Goal: Find specific page/section

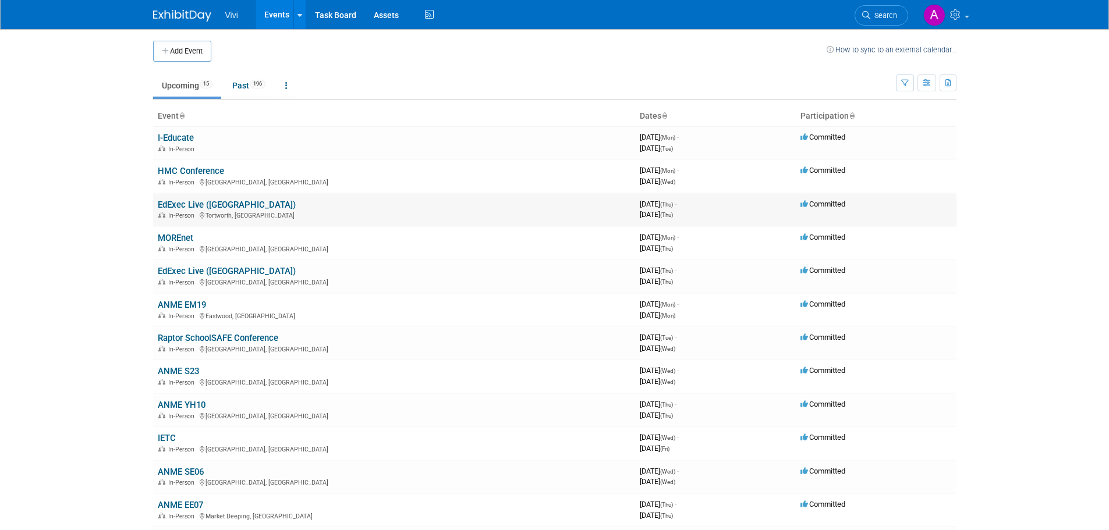
click at [212, 203] on link "EdExec Live ([GEOGRAPHIC_DATA])" at bounding box center [227, 205] width 138 height 10
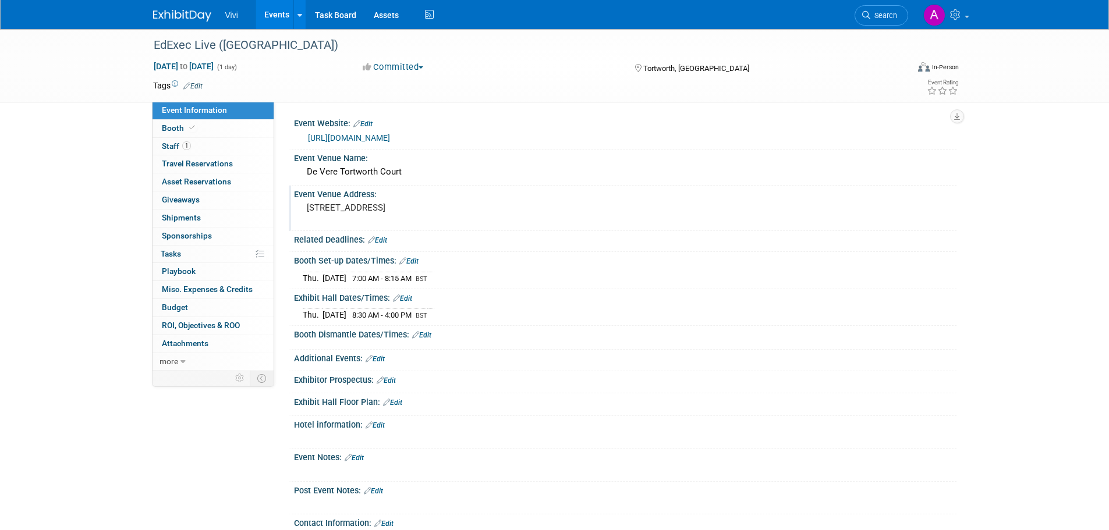
drag, startPoint x: 308, startPoint y: 208, endPoint x: 466, endPoint y: 206, distance: 157.7
click at [466, 206] on pre "Tortworth, Wotton Under Edge, GL12 8HH" at bounding box center [432, 208] width 250 height 10
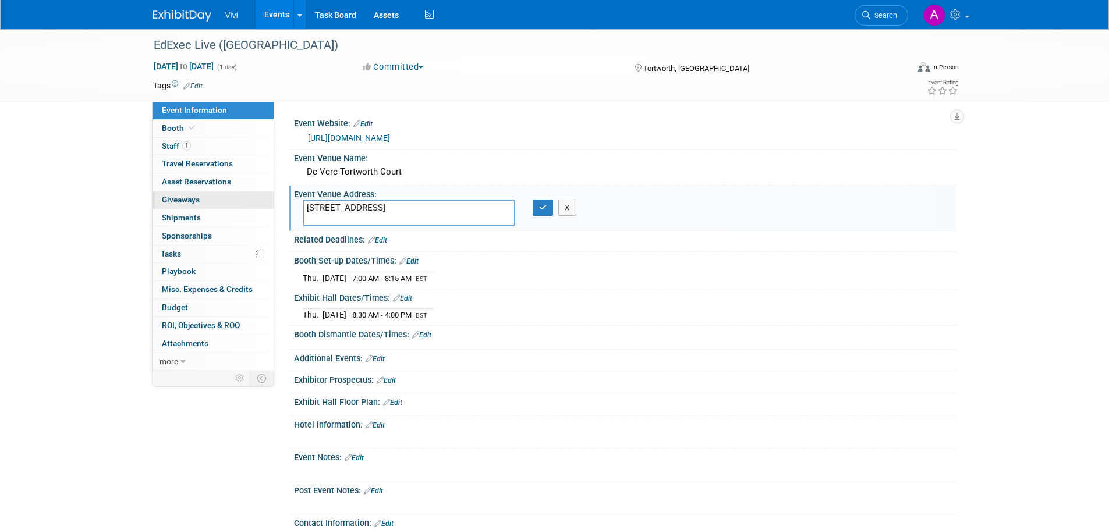
drag, startPoint x: 467, startPoint y: 205, endPoint x: 269, endPoint y: 207, distance: 197.9
click at [269, 207] on div "Event Information Event Info Booth Booth 1 Staff 1 Staff 0 Travel Reservations …" at bounding box center [554, 288] width 821 height 519
click at [405, 173] on div "De Vere Tortworth Court" at bounding box center [625, 172] width 645 height 18
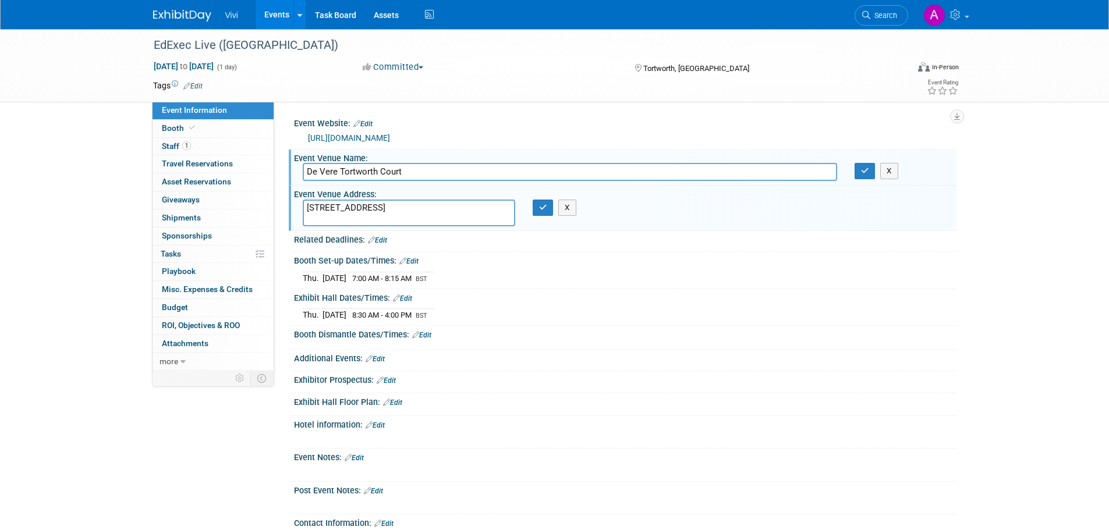
drag, startPoint x: 413, startPoint y: 173, endPoint x: 289, endPoint y: 172, distance: 123.4
click at [289, 172] on div "Event Venue Name: De Vere Tortworth Court De Vere Tortworth Court X" at bounding box center [623, 168] width 668 height 37
click at [1026, 180] on div "EdExec Live (Gloucester) Oct 16, 2025 to Oct 16, 2025 (1 day) Oct 16, 2025 to O…" at bounding box center [554, 300] width 1109 height 542
click at [366, 171] on input "De Vere Tortworth Court" at bounding box center [570, 172] width 534 height 18
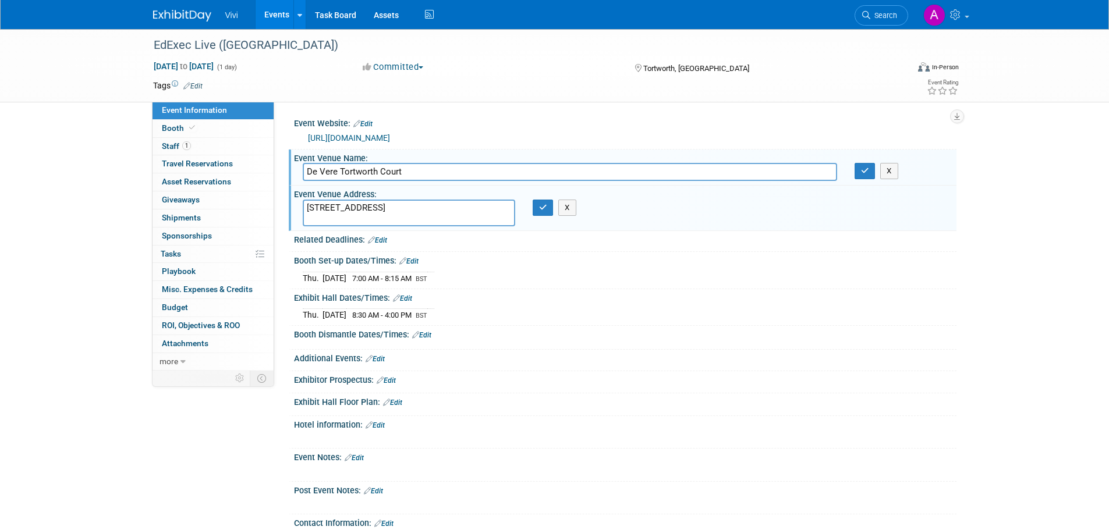
click at [366, 171] on input "De Vere Tortworth Court" at bounding box center [570, 172] width 534 height 18
click at [1031, 206] on div "EdExec Live (Gloucester) Oct 16, 2025 to Oct 16, 2025 (1 day) Oct 16, 2025 to O…" at bounding box center [554, 300] width 1109 height 542
click at [1041, 203] on div "EdExec Live (Gloucester) Oct 16, 2025 to Oct 16, 2025 (1 day) Oct 16, 2025 to O…" at bounding box center [554, 300] width 1109 height 542
click at [869, 169] on button "button" at bounding box center [864, 171] width 21 height 16
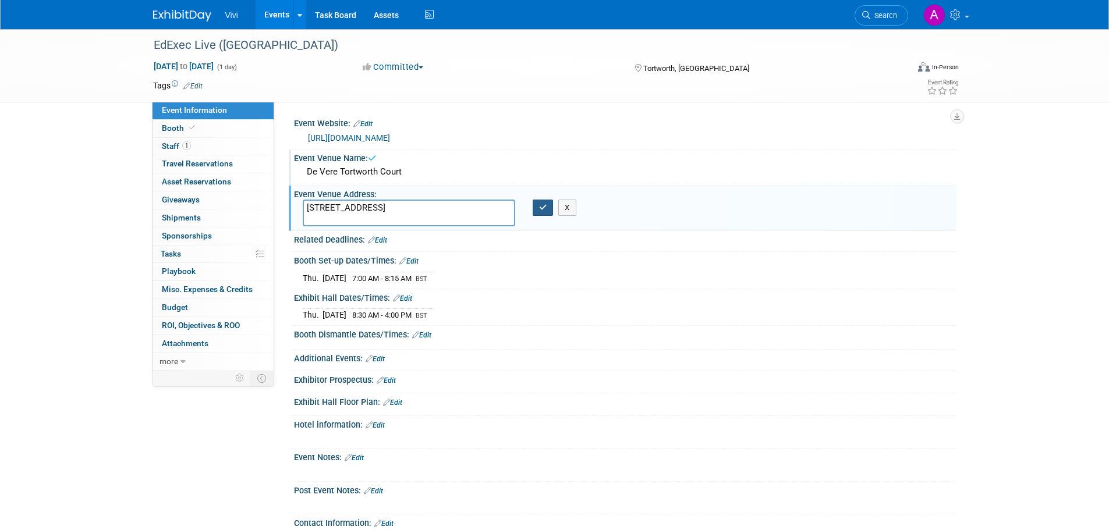
click at [542, 203] on button "button" at bounding box center [543, 208] width 21 height 16
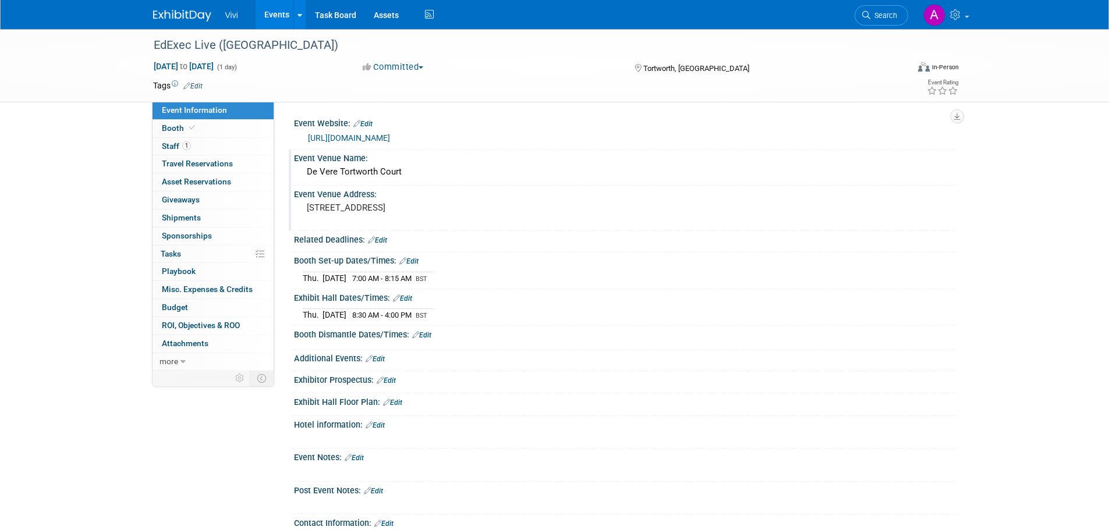
click at [273, 13] on link "Events" at bounding box center [277, 14] width 42 height 29
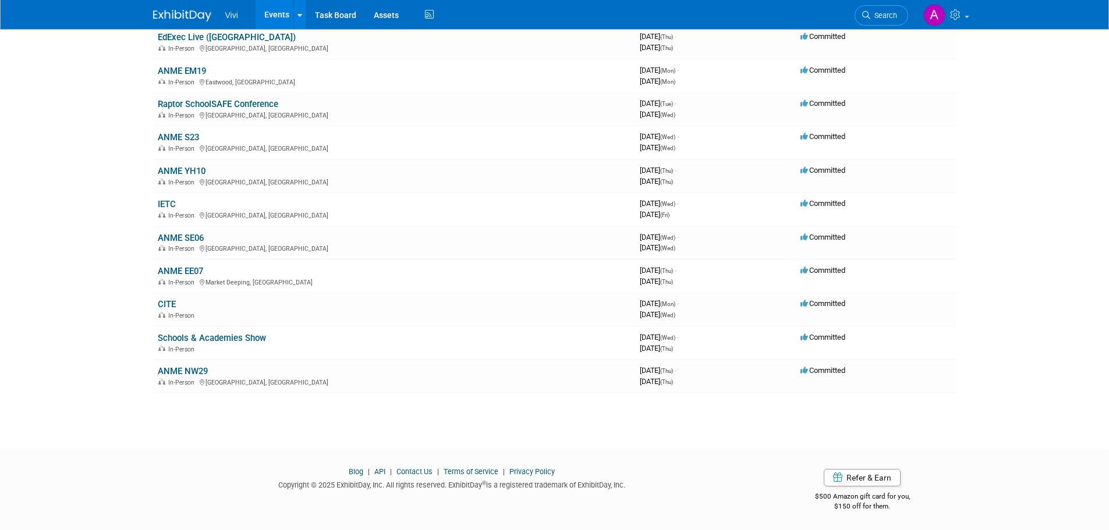
scroll to position [235, 0]
click at [197, 139] on link "ANME S23" at bounding box center [178, 137] width 41 height 10
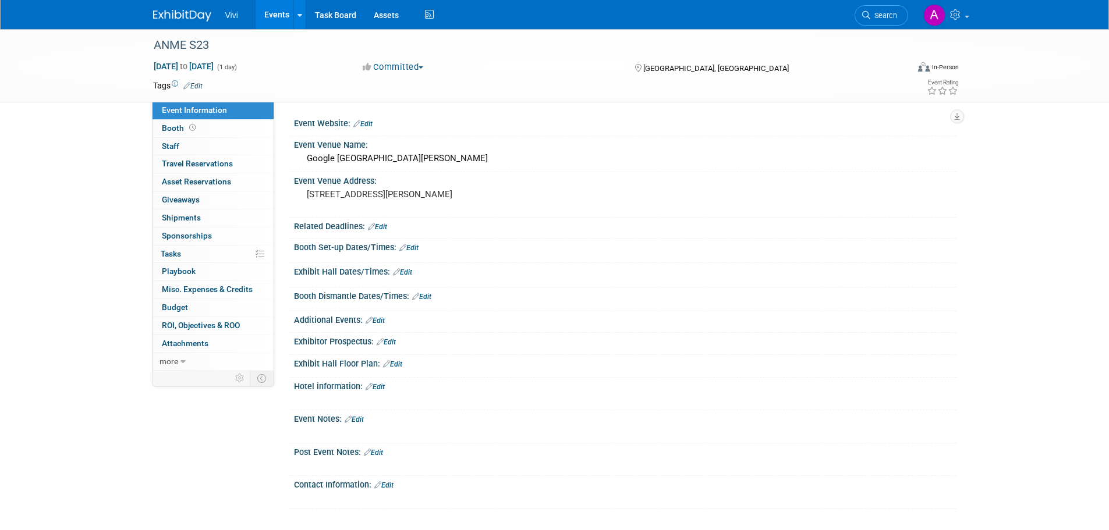
click at [280, 11] on link "Events" at bounding box center [277, 14] width 42 height 29
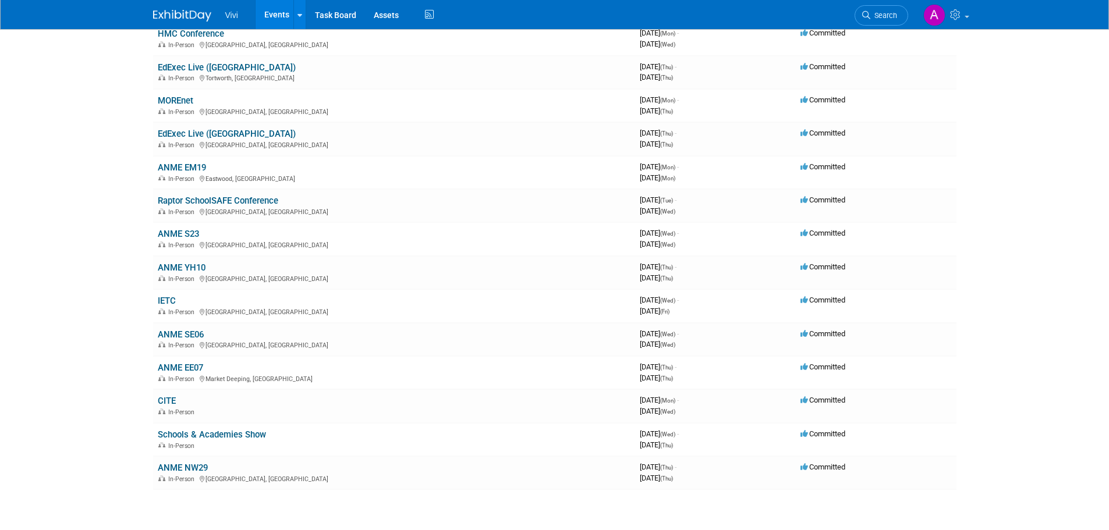
scroll to position [116, 0]
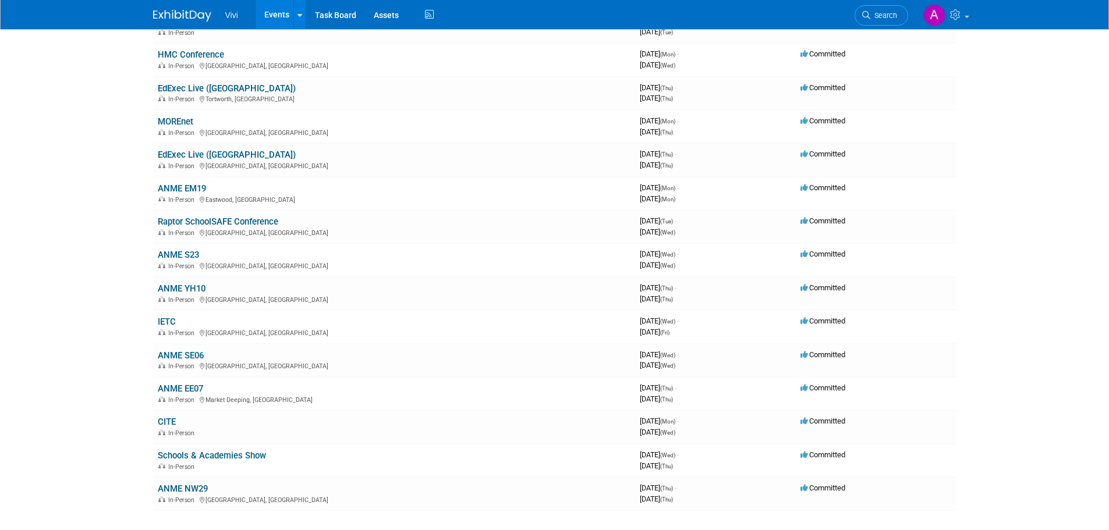
click at [105, 296] on body "Vivi Events Add Event Bulk Upload Events Shareable Event Boards Recently Viewed…" at bounding box center [554, 149] width 1109 height 530
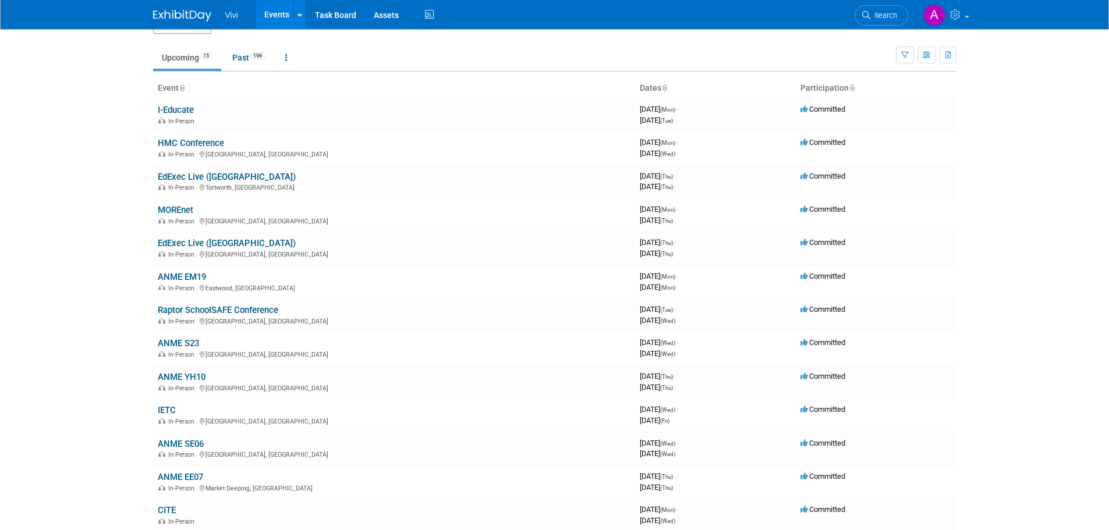
scroll to position [0, 0]
